Goal: Information Seeking & Learning: Learn about a topic

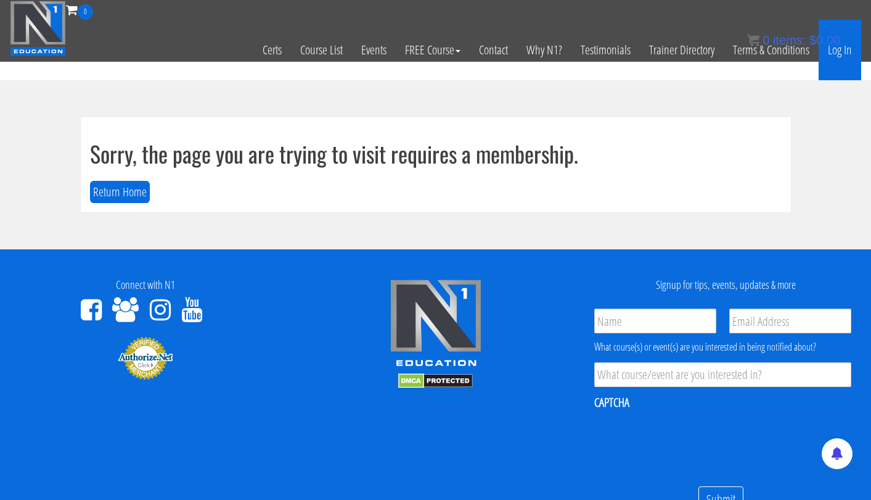
click at [845, 53] on link "Log In" at bounding box center [840, 50] width 43 height 60
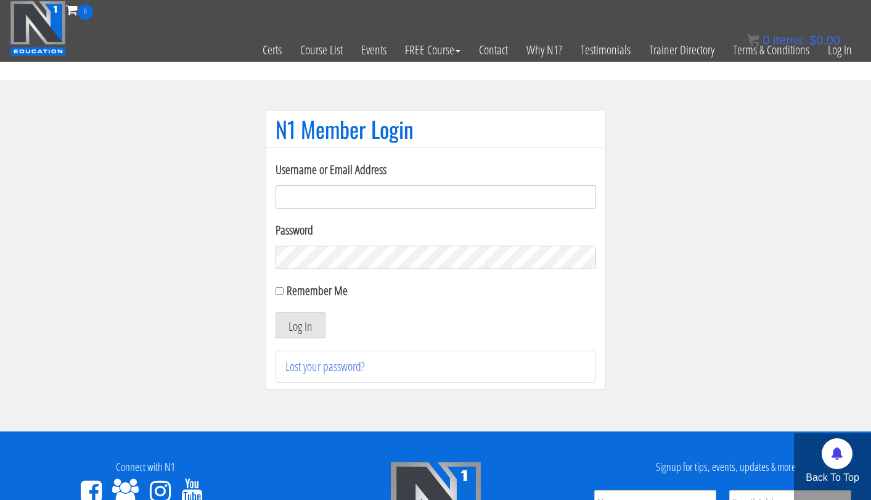
type input "[EMAIL_ADDRESS][DOMAIN_NAME]"
click at [300, 325] on button "Log In" at bounding box center [301, 325] width 50 height 26
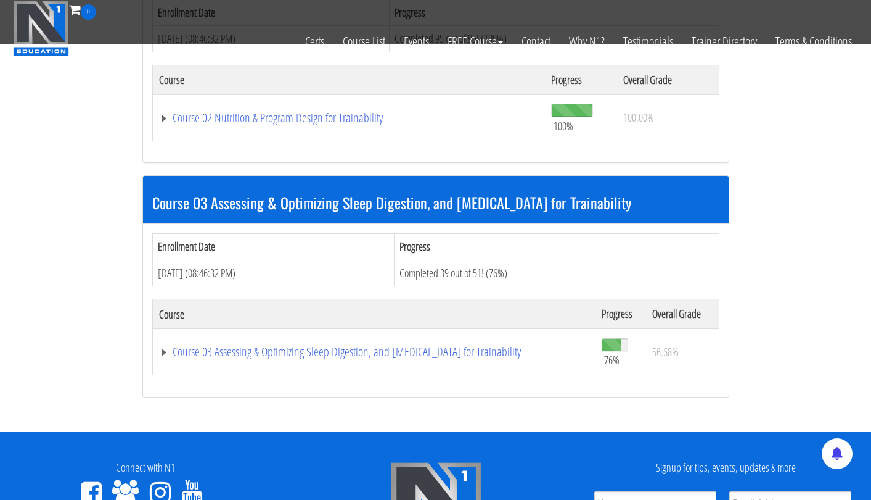
scroll to position [734, 0]
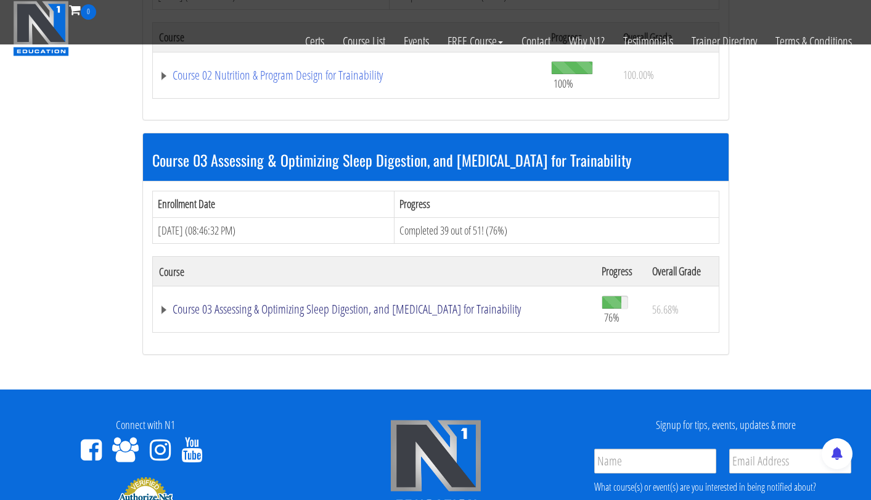
click at [360, 303] on link "Course 03 Assessing & Optimizing Sleep Digestion, and Stress Management for Tra…" at bounding box center [374, 309] width 430 height 12
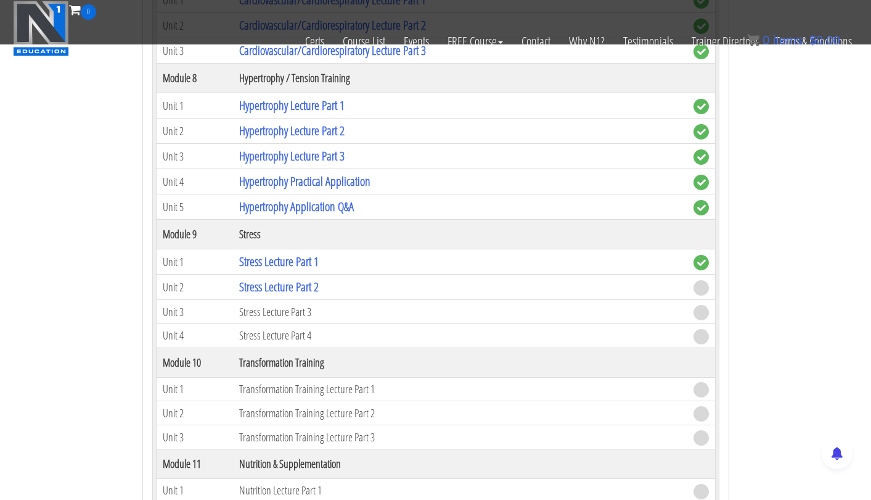
scroll to position [2044, 0]
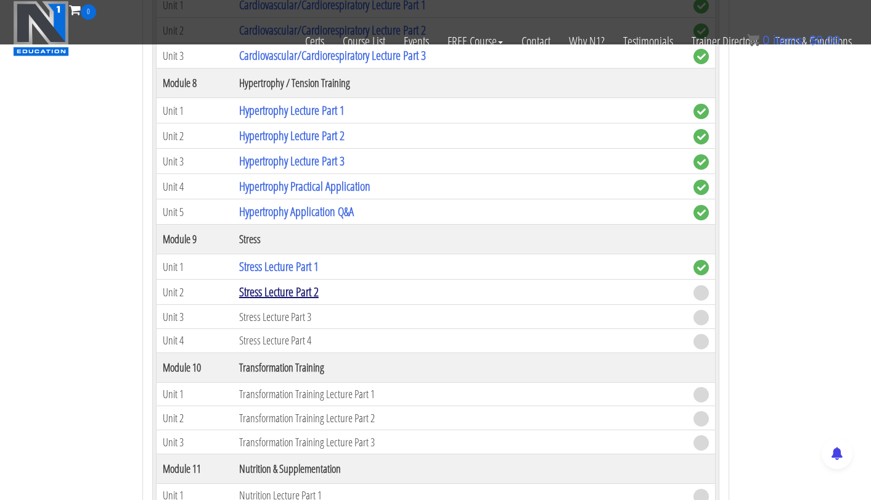
click at [312, 289] on link "Stress Lecture Part 2" at bounding box center [279, 291] width 80 height 17
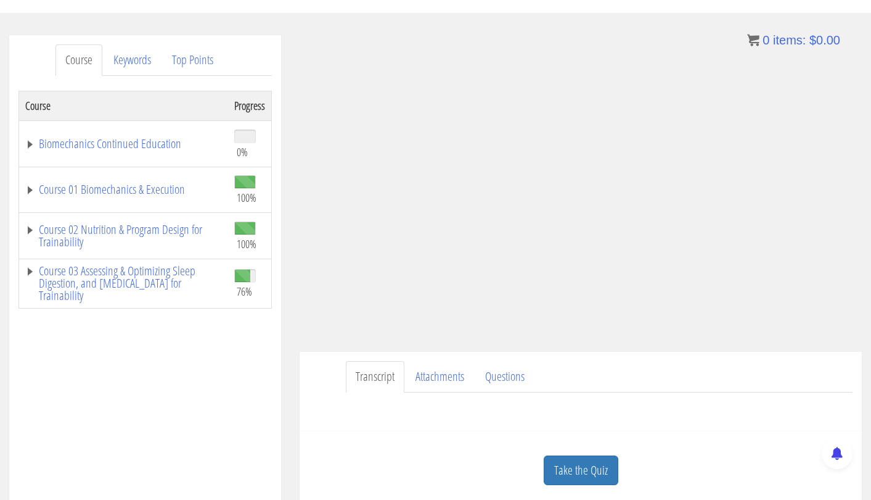
scroll to position [134, 0]
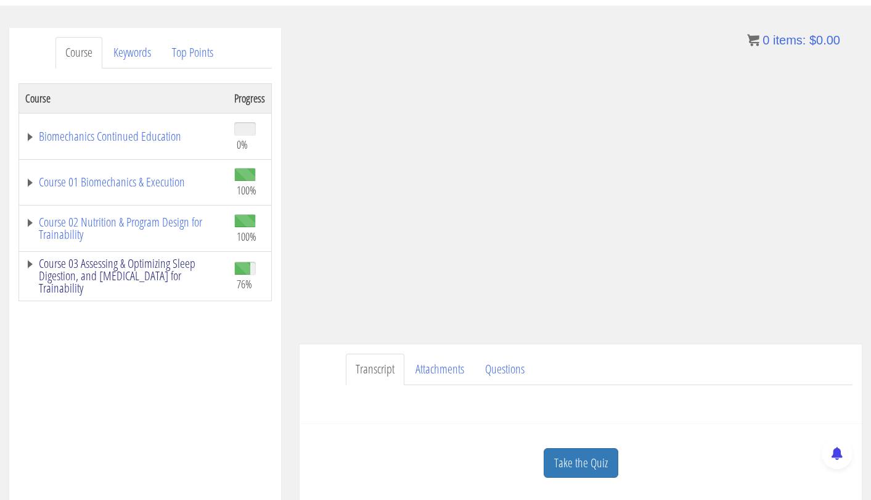
click at [165, 268] on link "Course 03 Assessing & Optimizing Sleep Digestion, and [MEDICAL_DATA] for Traina…" at bounding box center [123, 275] width 197 height 37
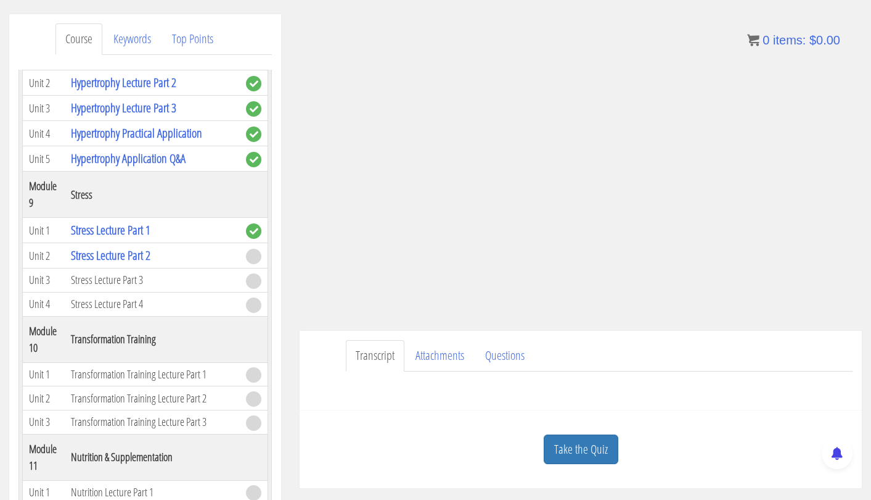
scroll to position [150, 0]
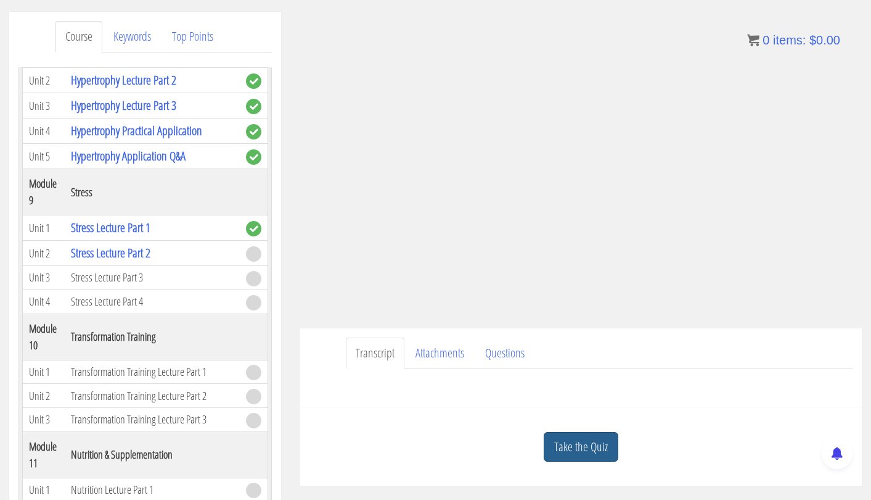
click at [603, 450] on link "Take the Quiz" at bounding box center [581, 447] width 75 height 30
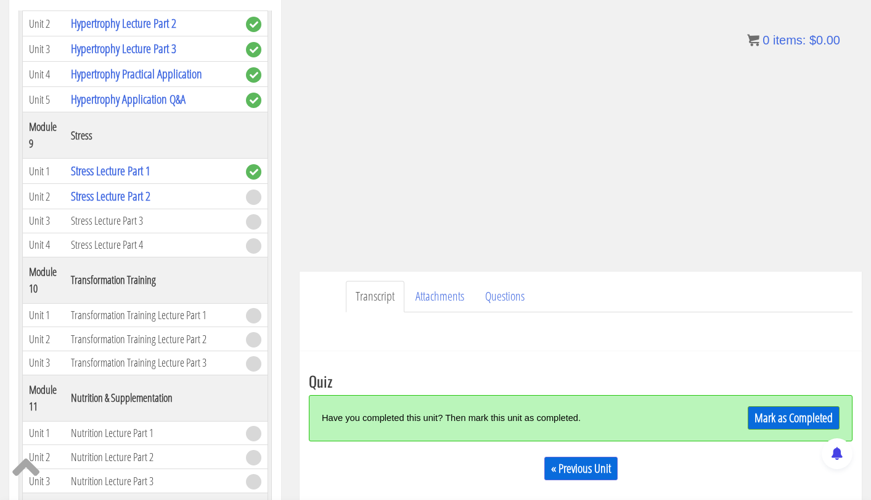
scroll to position [215, 0]
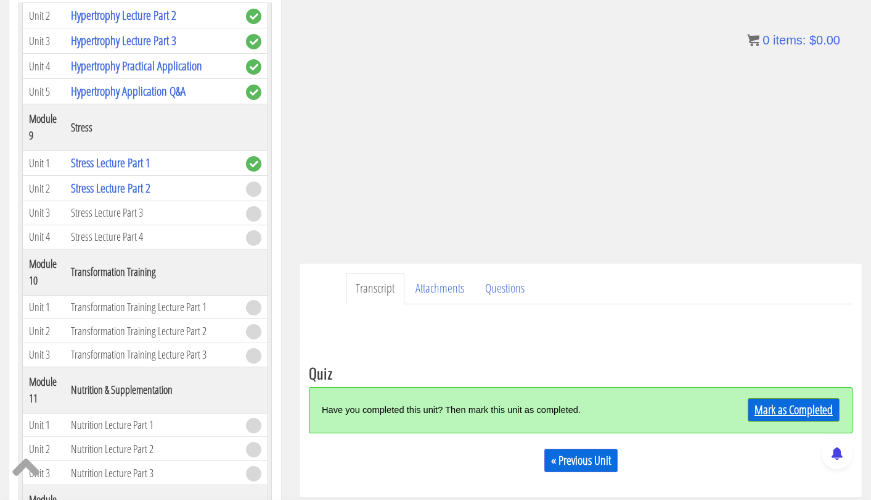
click at [756, 407] on link "Mark as Completed" at bounding box center [794, 409] width 92 height 23
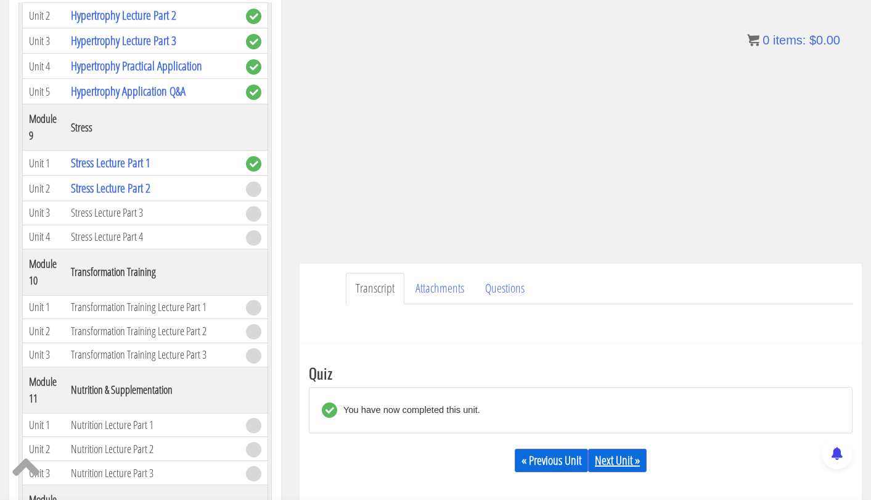
click at [617, 461] on link "Next Unit »" at bounding box center [617, 459] width 59 height 23
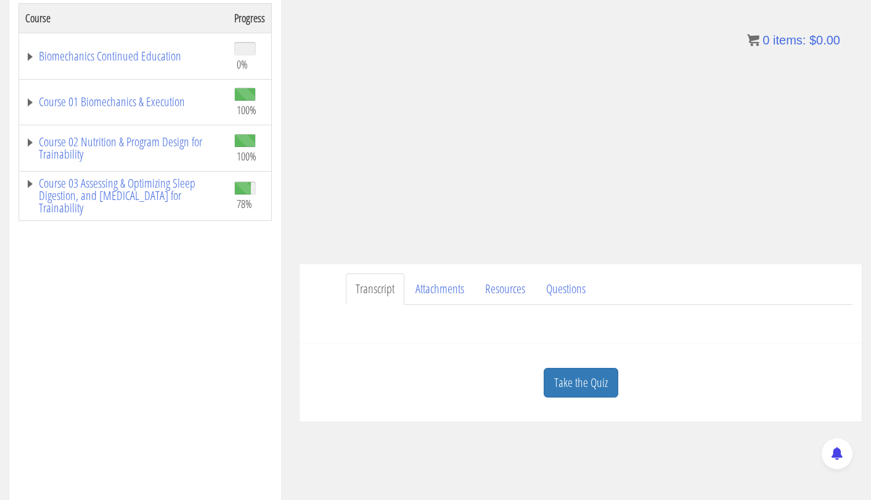
scroll to position [190, 0]
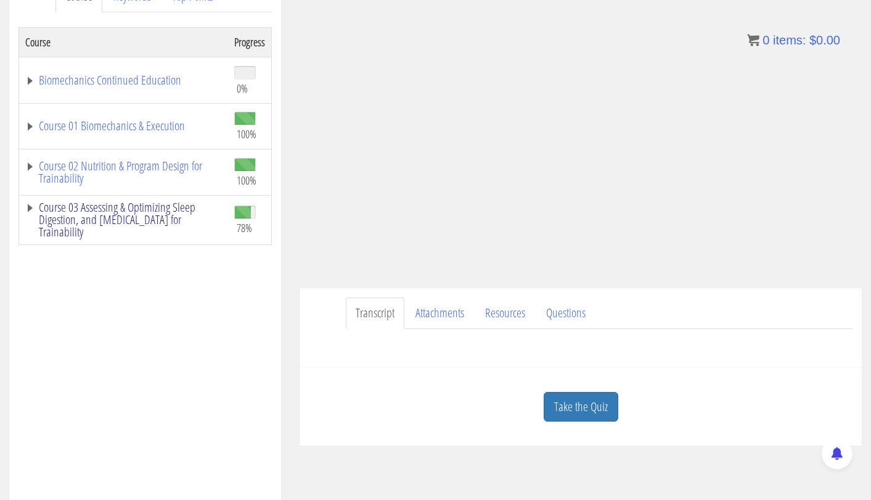
click at [167, 214] on link "Course 03 Assessing & Optimizing Sleep Digestion, and [MEDICAL_DATA] for Traina…" at bounding box center [123, 219] width 197 height 37
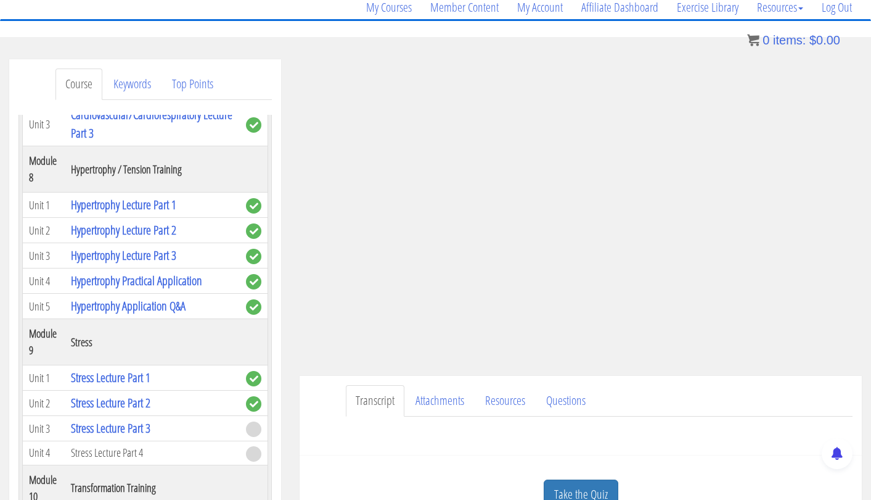
scroll to position [100, 0]
